Goal: Communication & Community: Answer question/provide support

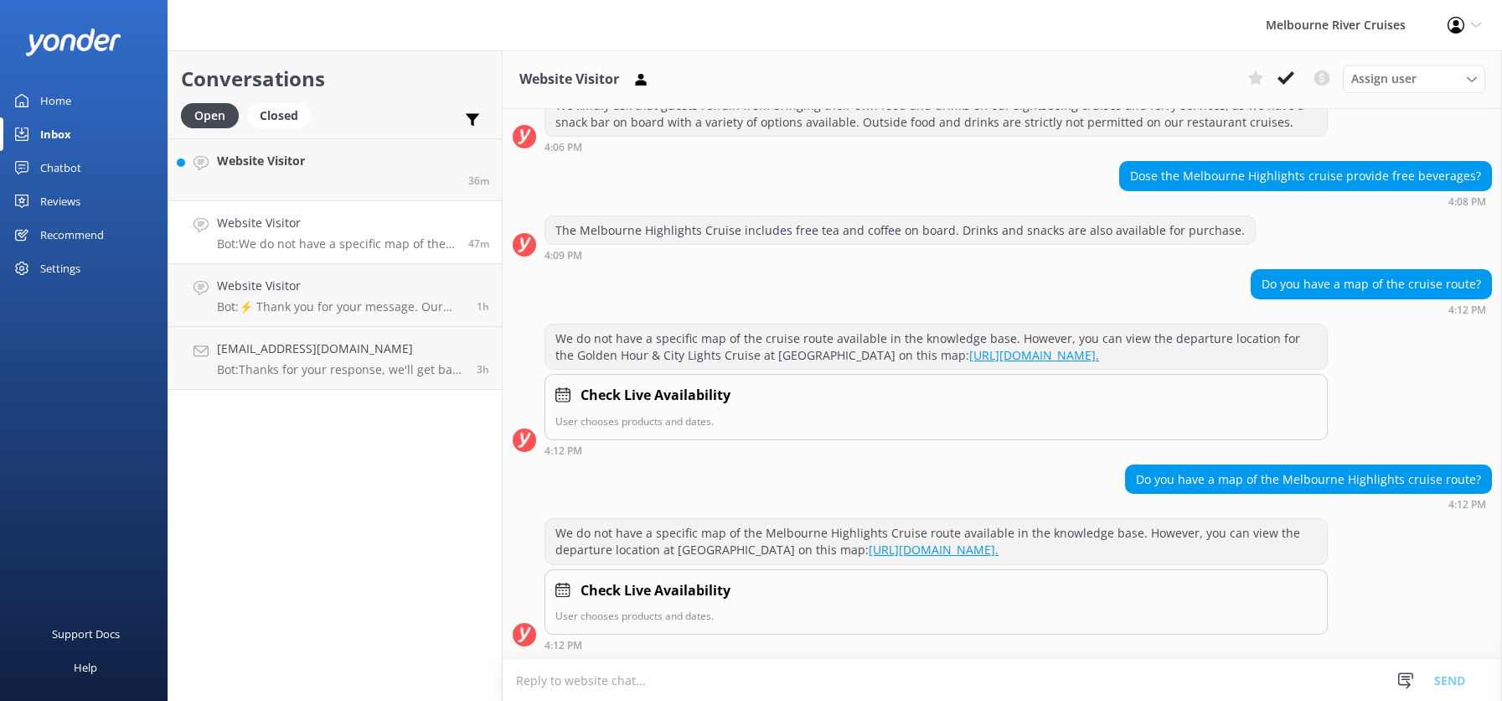
scroll to position [307, 0]
click at [1288, 73] on icon at bounding box center [1286, 78] width 17 height 17
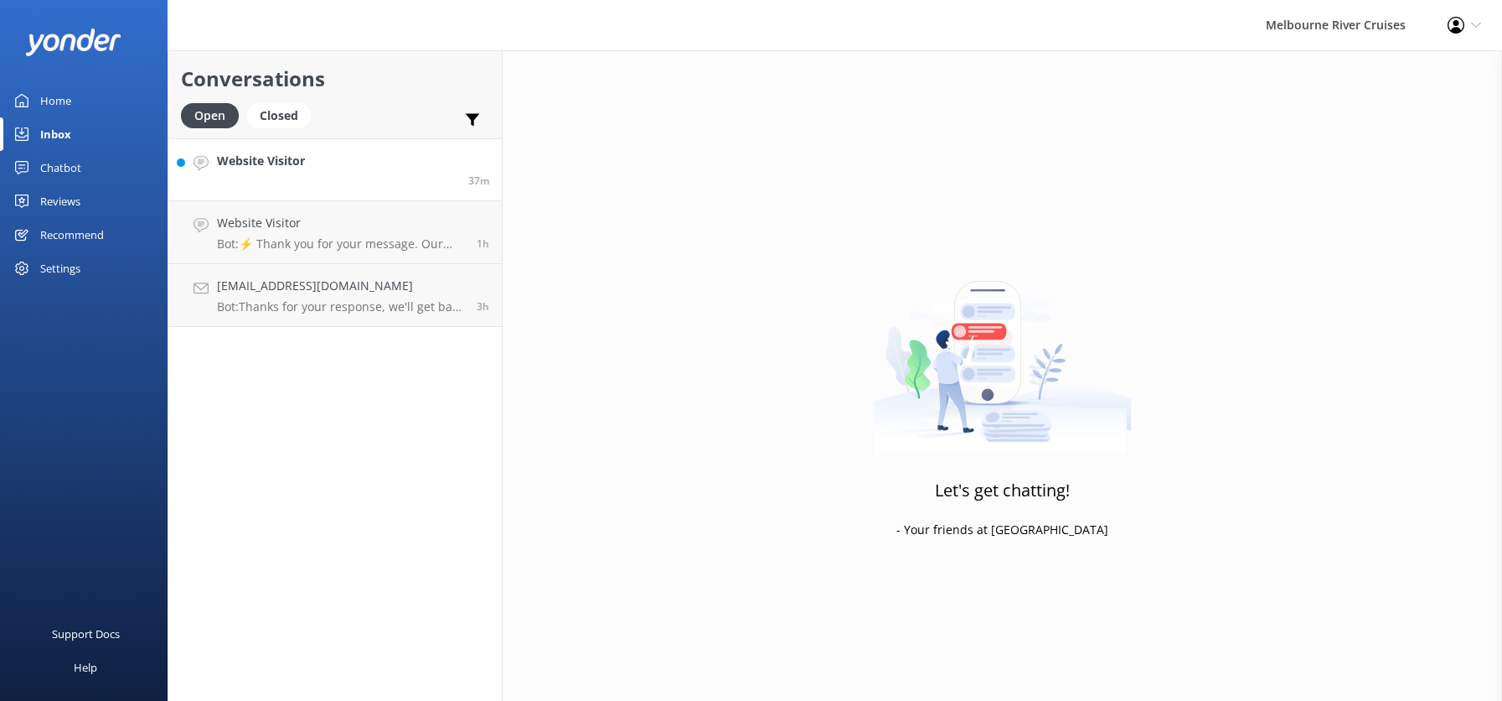
click at [288, 169] on h4 "Website Visitor" at bounding box center [261, 161] width 88 height 18
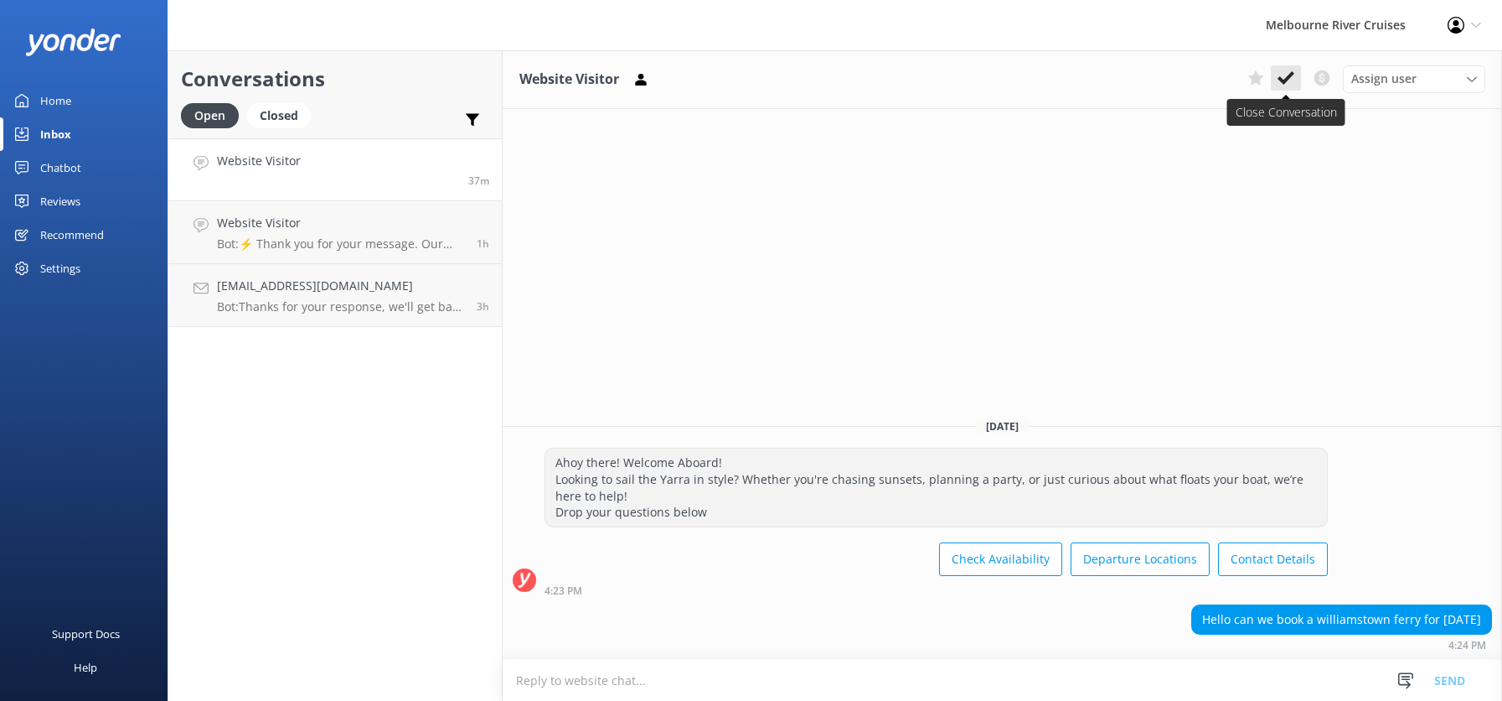
click at [1286, 75] on icon at bounding box center [1286, 78] width 17 height 17
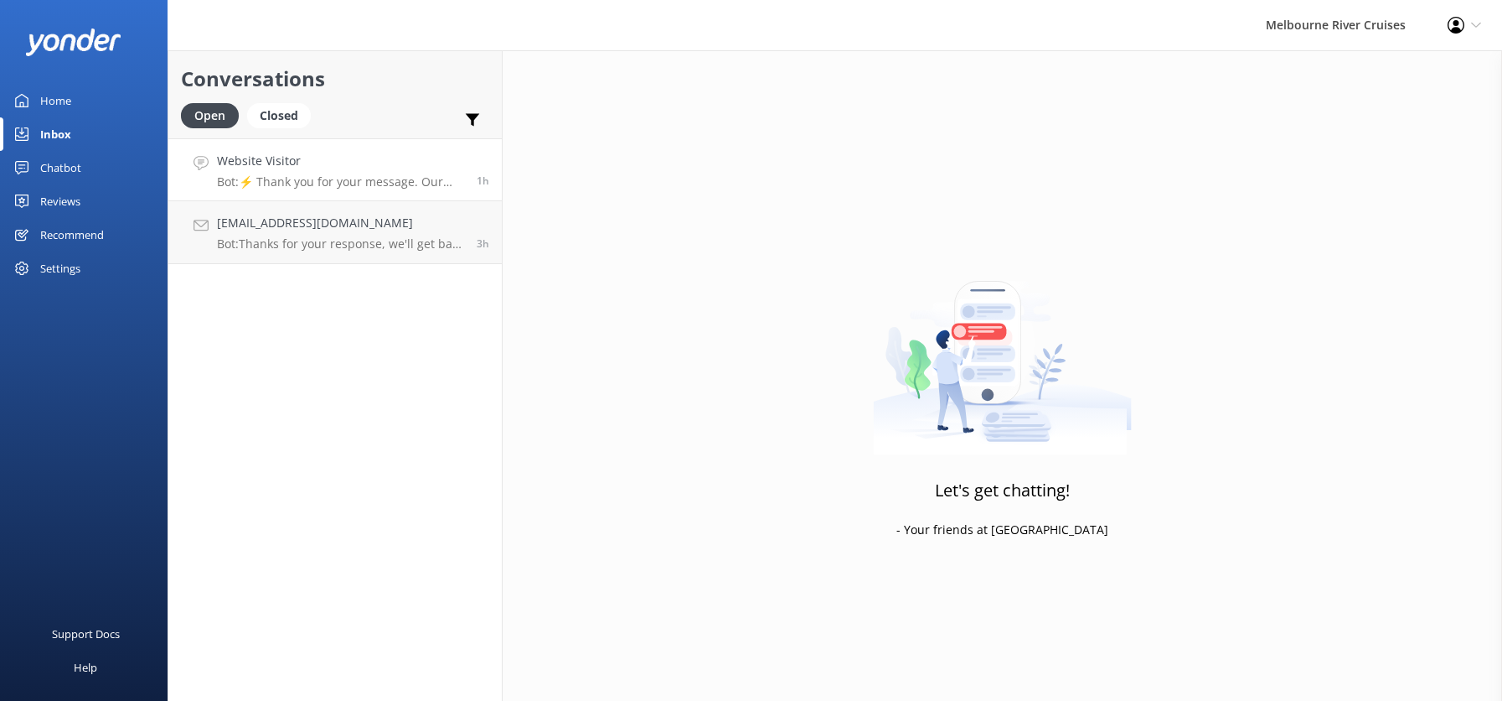
click at [293, 173] on div "Website Visitor Bot: ⚡ Thank you for your message. Our office hours are Mon - F…" at bounding box center [340, 170] width 247 height 36
